Goal: Book appointment/travel/reservation

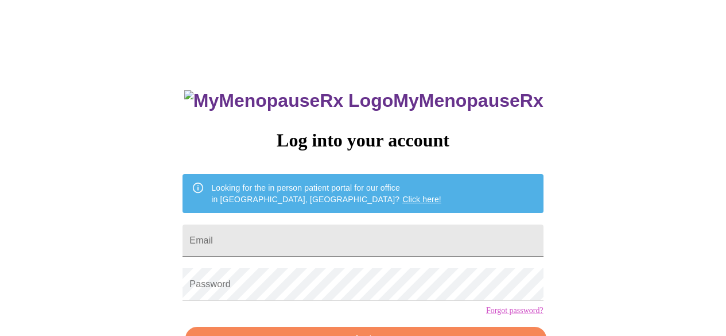
click at [681, 21] on div "MyMenopauseRx Log into your account Looking for the in person patient portal fo…" at bounding box center [363, 206] width 717 height 403
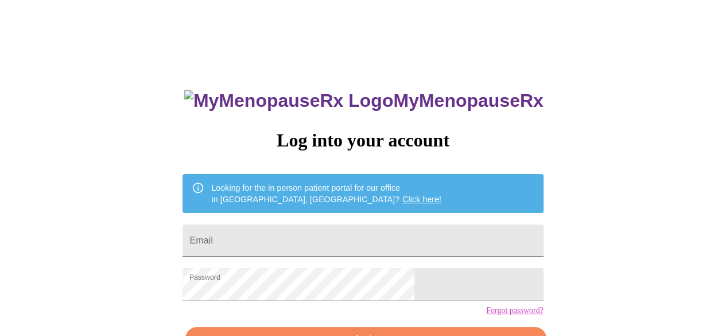
click at [396, 235] on input "Email" at bounding box center [362, 240] width 360 height 32
type input "[EMAIL_ADDRESS][DOMAIN_NAME]"
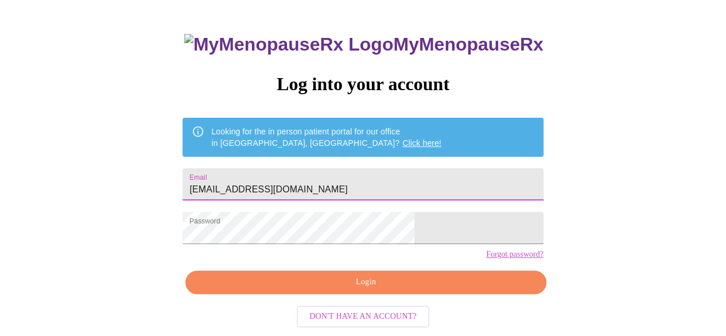
scroll to position [72, 0]
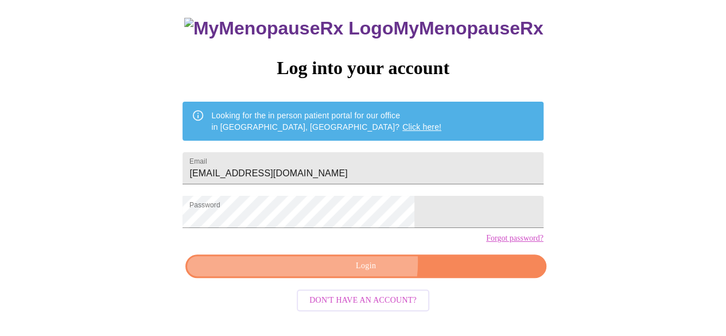
click at [360, 273] on span "Login" at bounding box center [366, 266] width 334 height 14
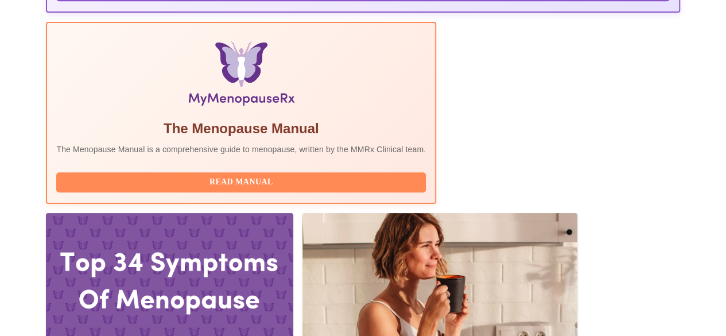
scroll to position [364, 0]
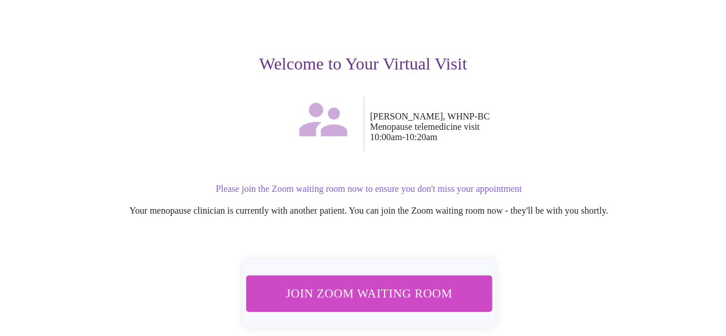
scroll to position [130, 0]
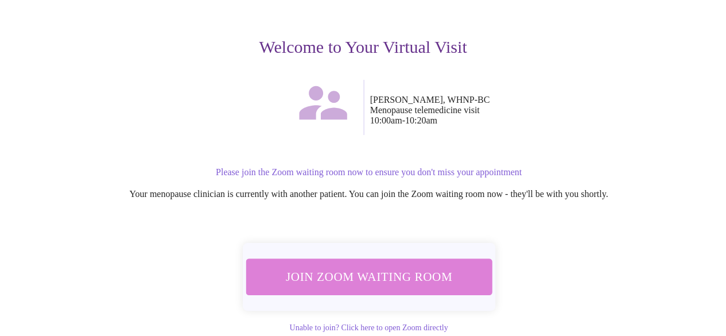
click at [398, 279] on span "Join Zoom Waiting Room" at bounding box center [369, 276] width 216 height 21
